Goal: Navigation & Orientation: Go to known website

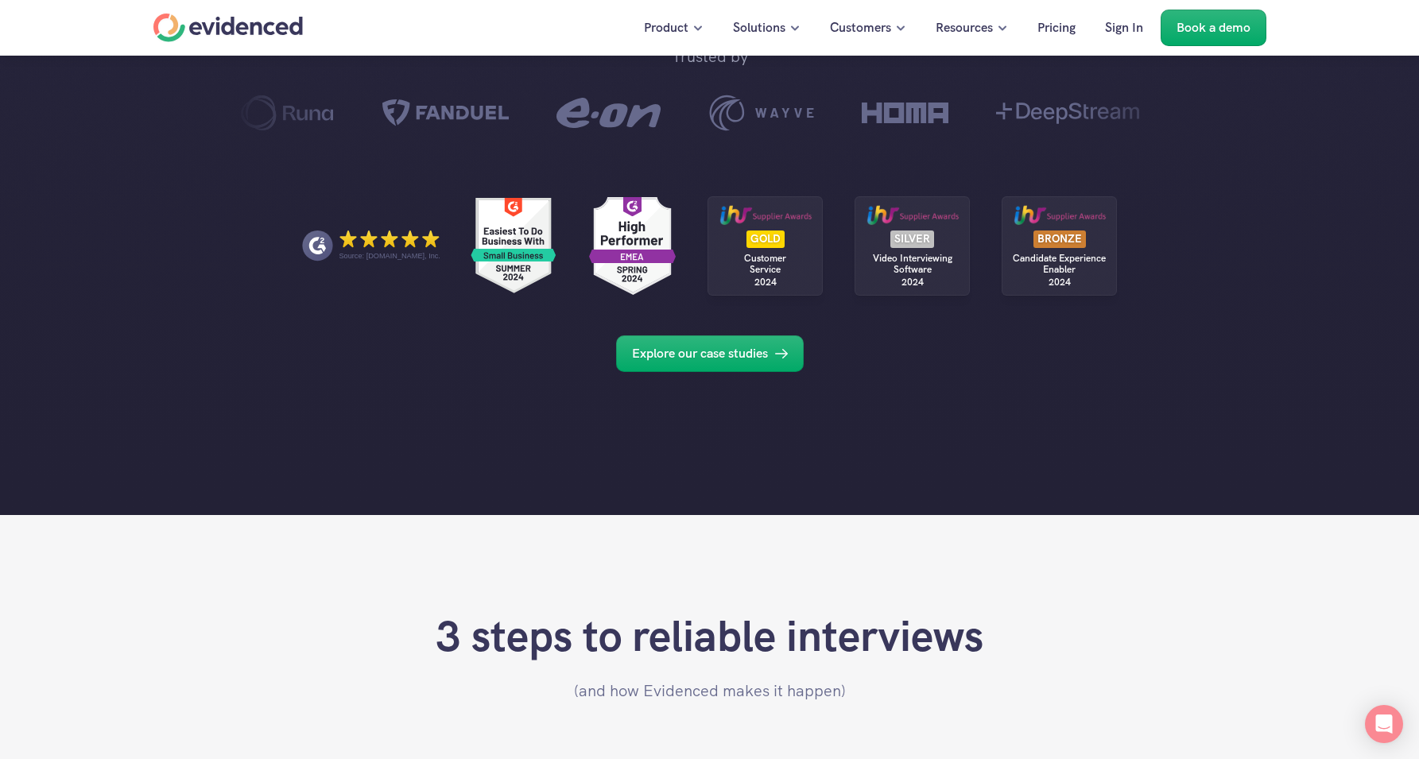
scroll to position [999, 0]
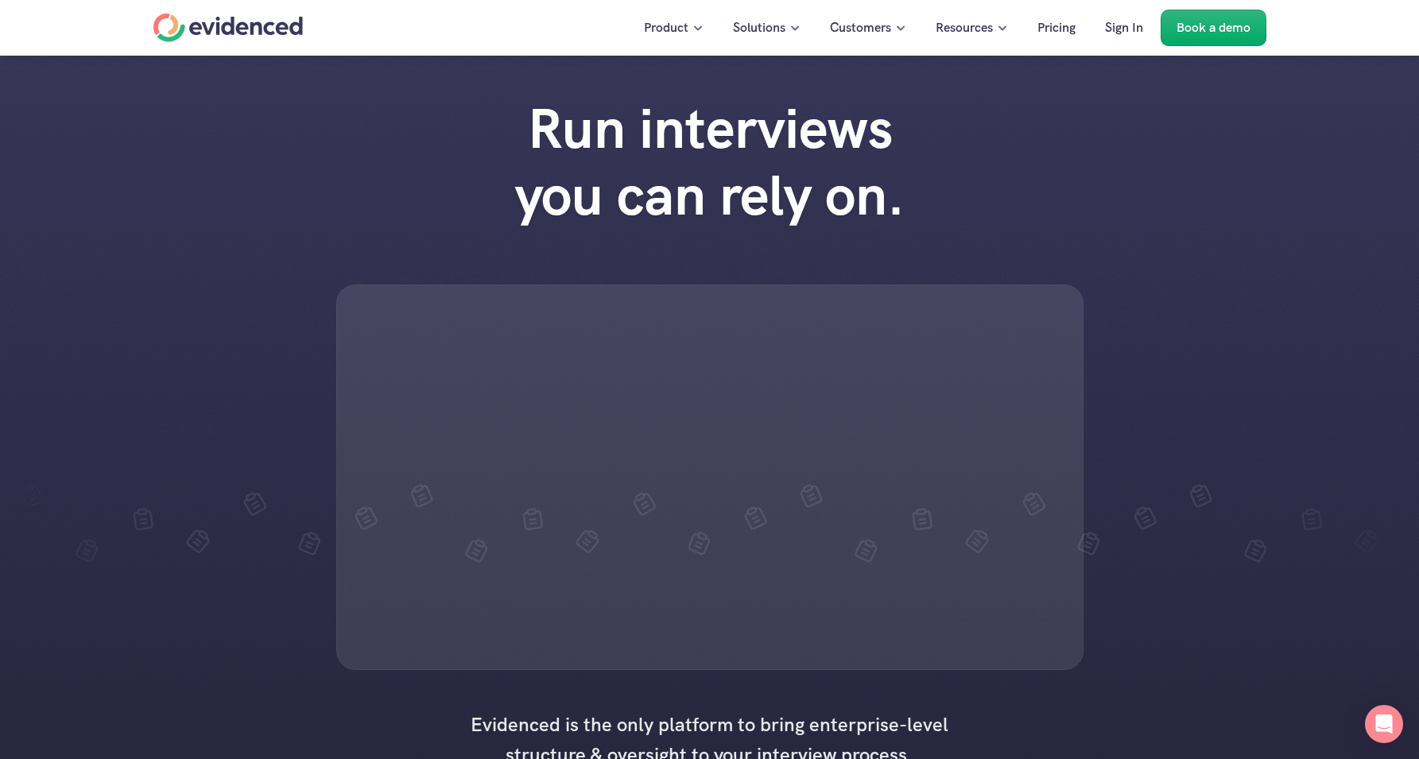
scroll to position [999, 0]
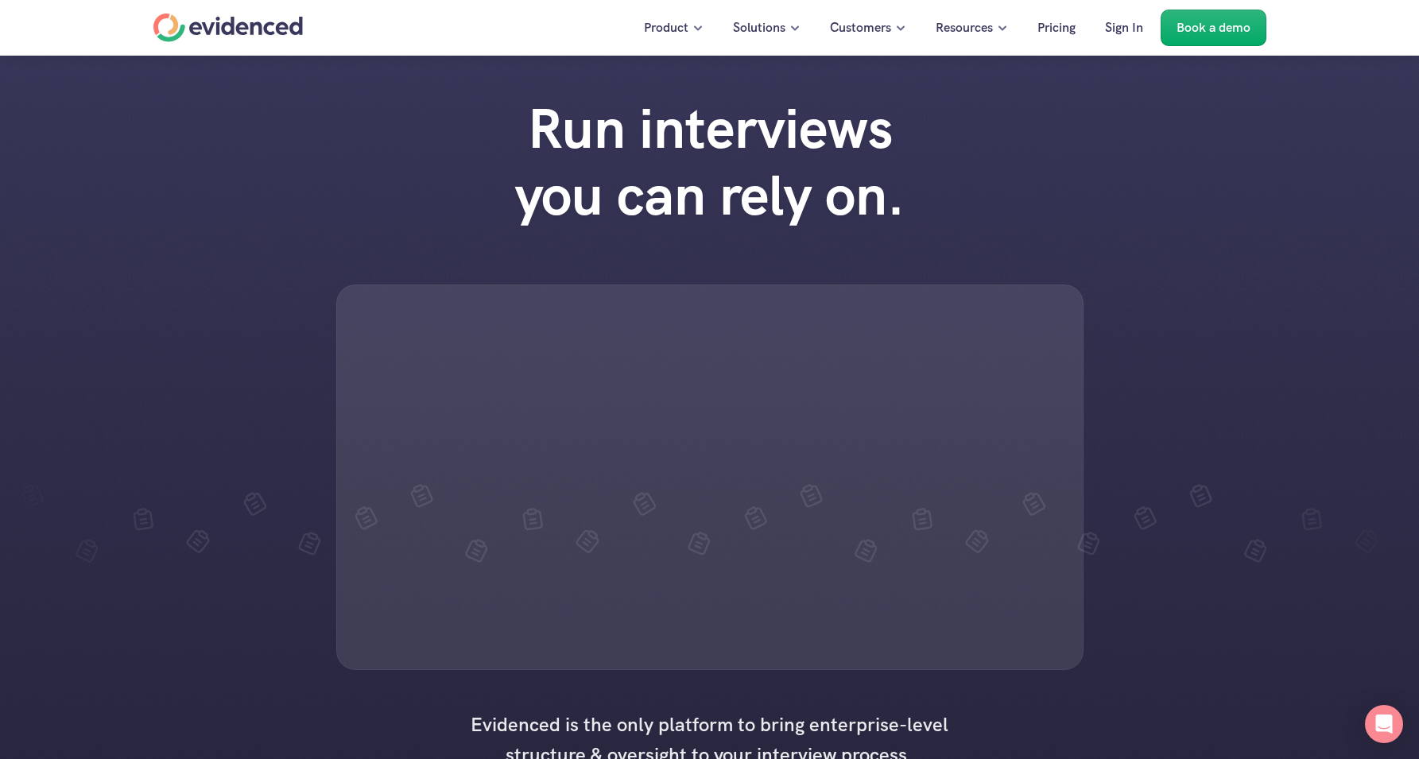
scroll to position [999, 0]
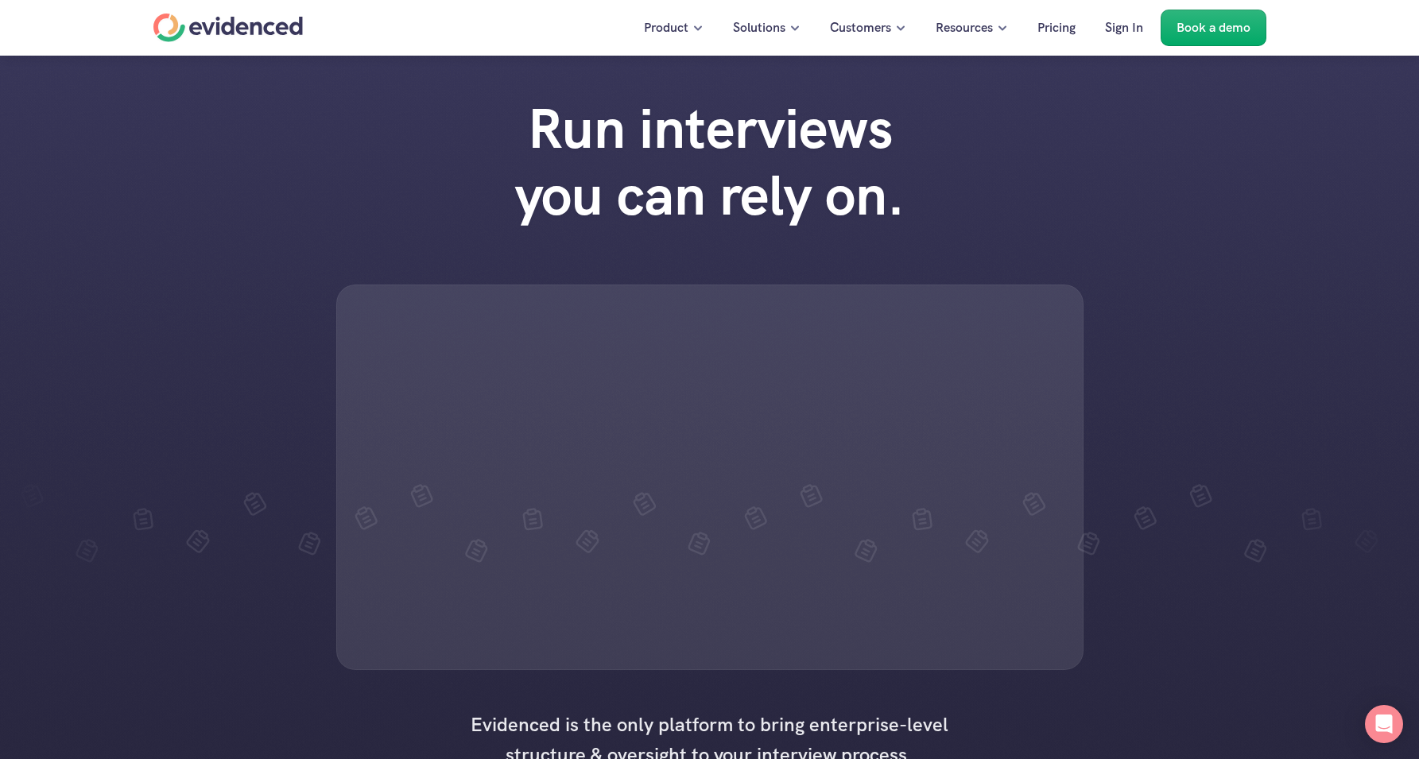
scroll to position [999, 0]
